Goal: Task Accomplishment & Management: Use online tool/utility

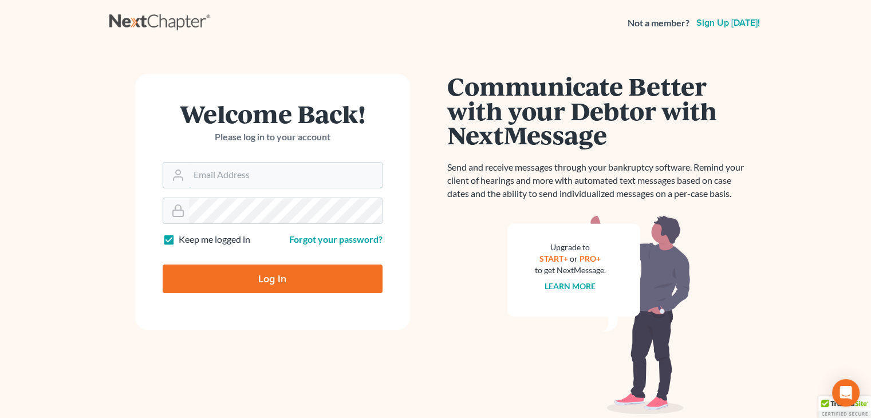
type input "[PERSON_NAME][EMAIL_ADDRESS][DOMAIN_NAME]"
click at [249, 277] on input "Log In" at bounding box center [273, 279] width 220 height 29
type input "Thinking..."
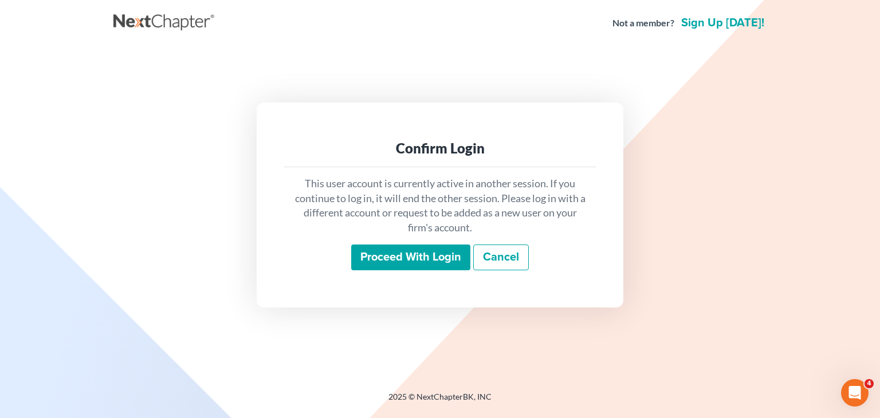
click at [446, 269] on input "Proceed with login" at bounding box center [410, 258] width 119 height 26
